Goal: Task Accomplishment & Management: Manage account settings

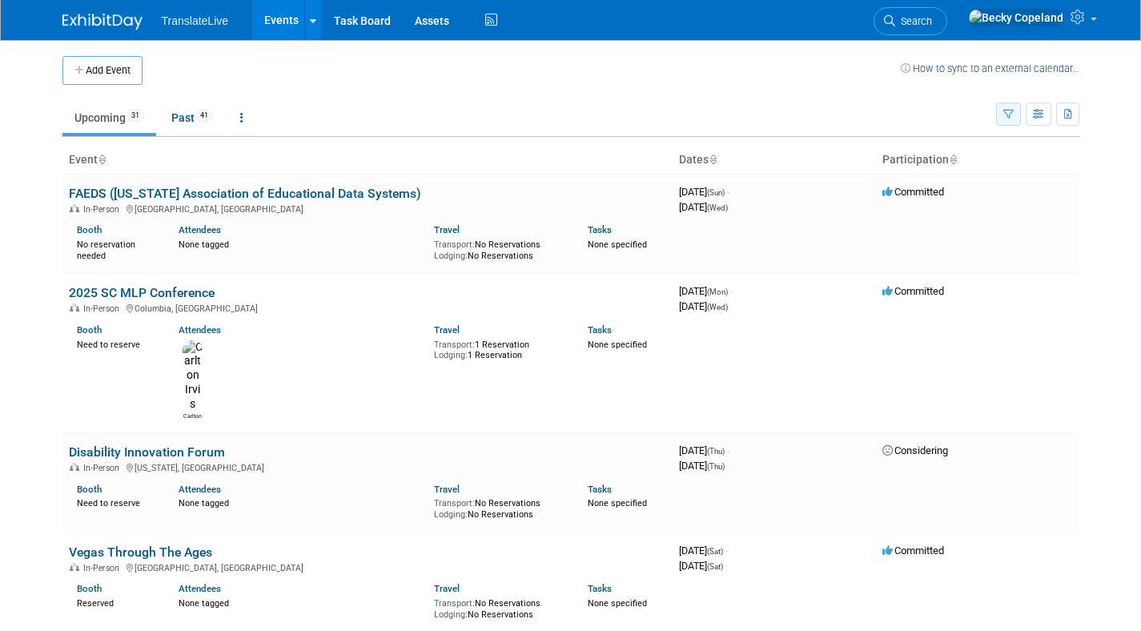
click at [1003, 114] on icon "button" at bounding box center [1008, 115] width 10 height 10
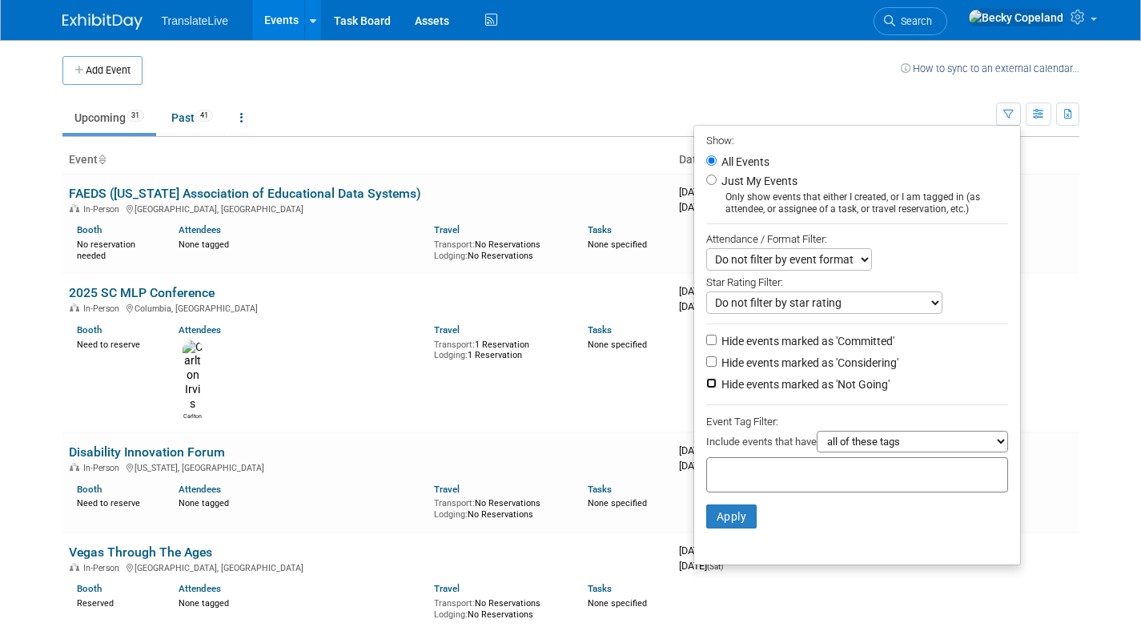
click at [706, 379] on input "Hide events marked as 'Not Going'" at bounding box center [711, 383] width 10 height 10
checkbox input "true"
click at [703, 354] on li "Hide events marked as 'Considering'" at bounding box center [857, 364] width 326 height 22
click at [706, 360] on input "Hide events marked as 'Considering'" at bounding box center [711, 361] width 10 height 10
checkbox input "true"
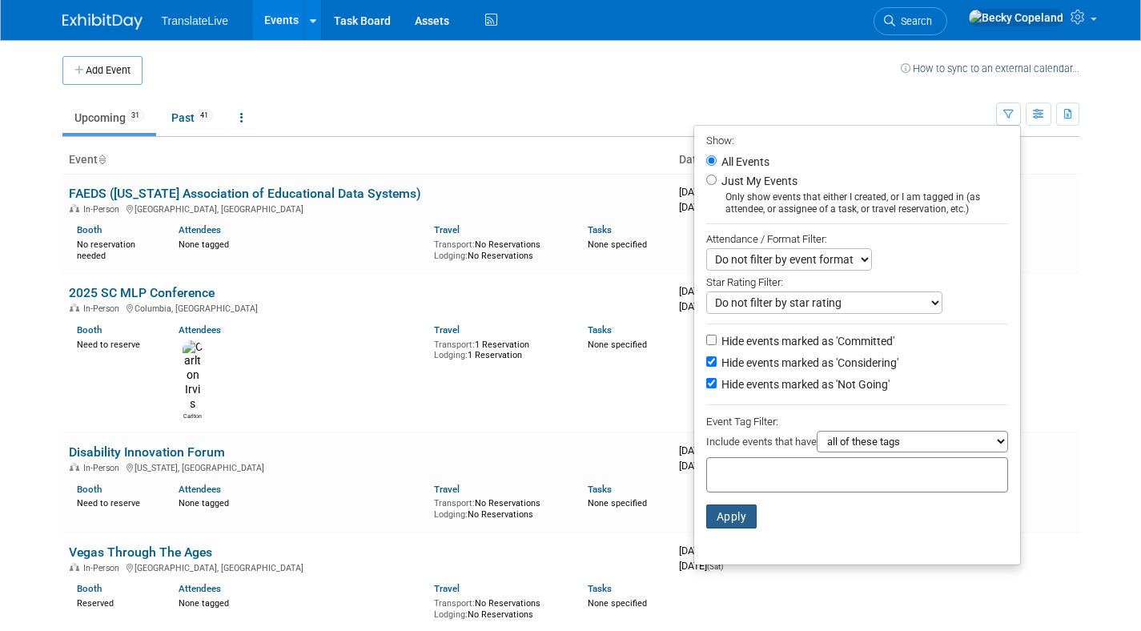
click at [726, 520] on button "Apply" at bounding box center [731, 516] width 51 height 24
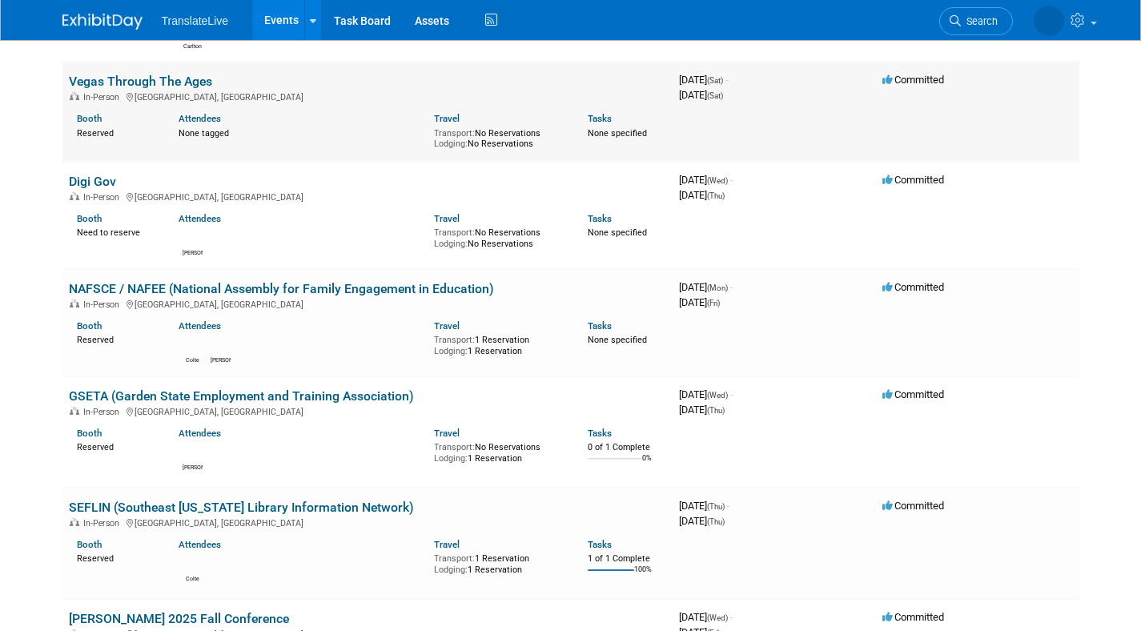
scroll to position [319, 0]
click at [239, 295] on link "NAFSCE / NAFEE (National Assembly for Family Engagement in Education)" at bounding box center [281, 287] width 425 height 15
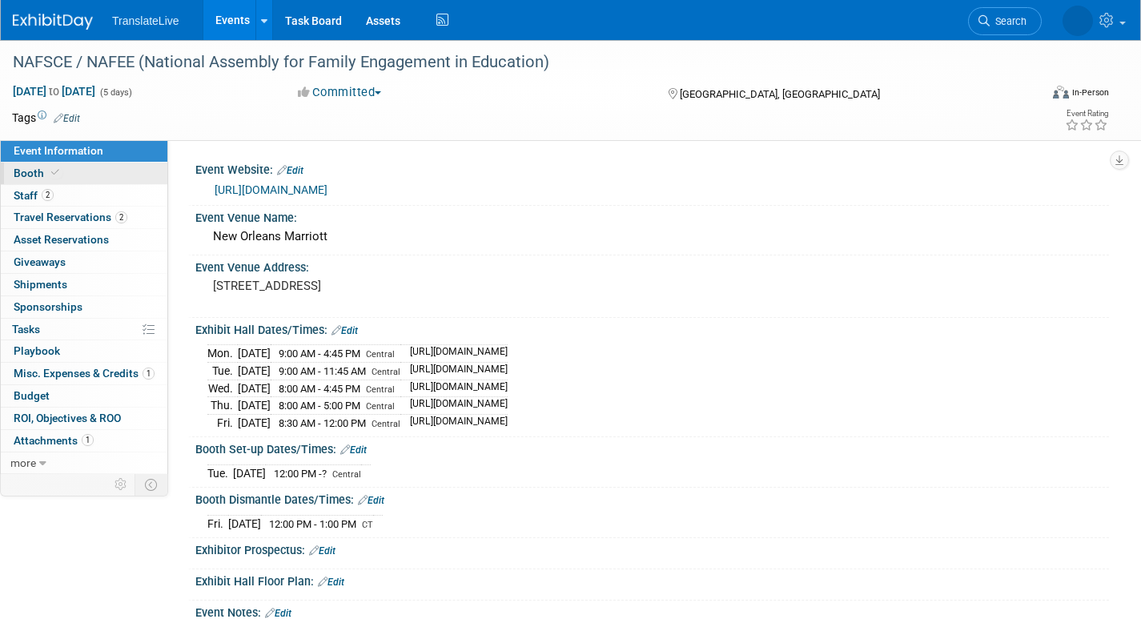
click at [27, 173] on span "Booth" at bounding box center [38, 172] width 49 height 13
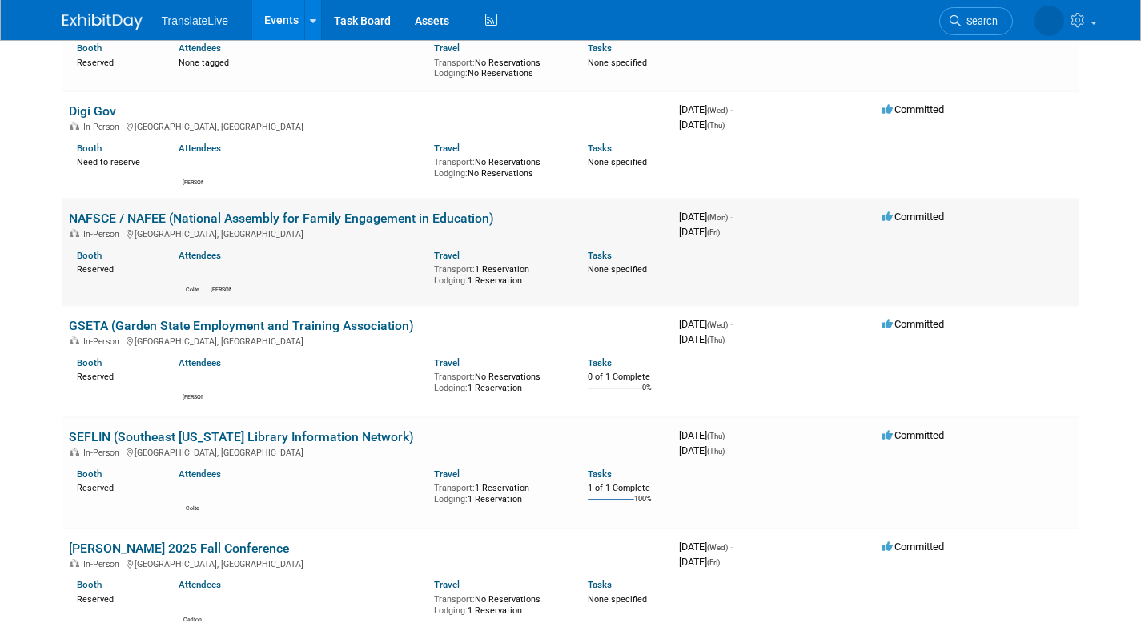
scroll to position [443, 0]
